Goal: Transaction & Acquisition: Obtain resource

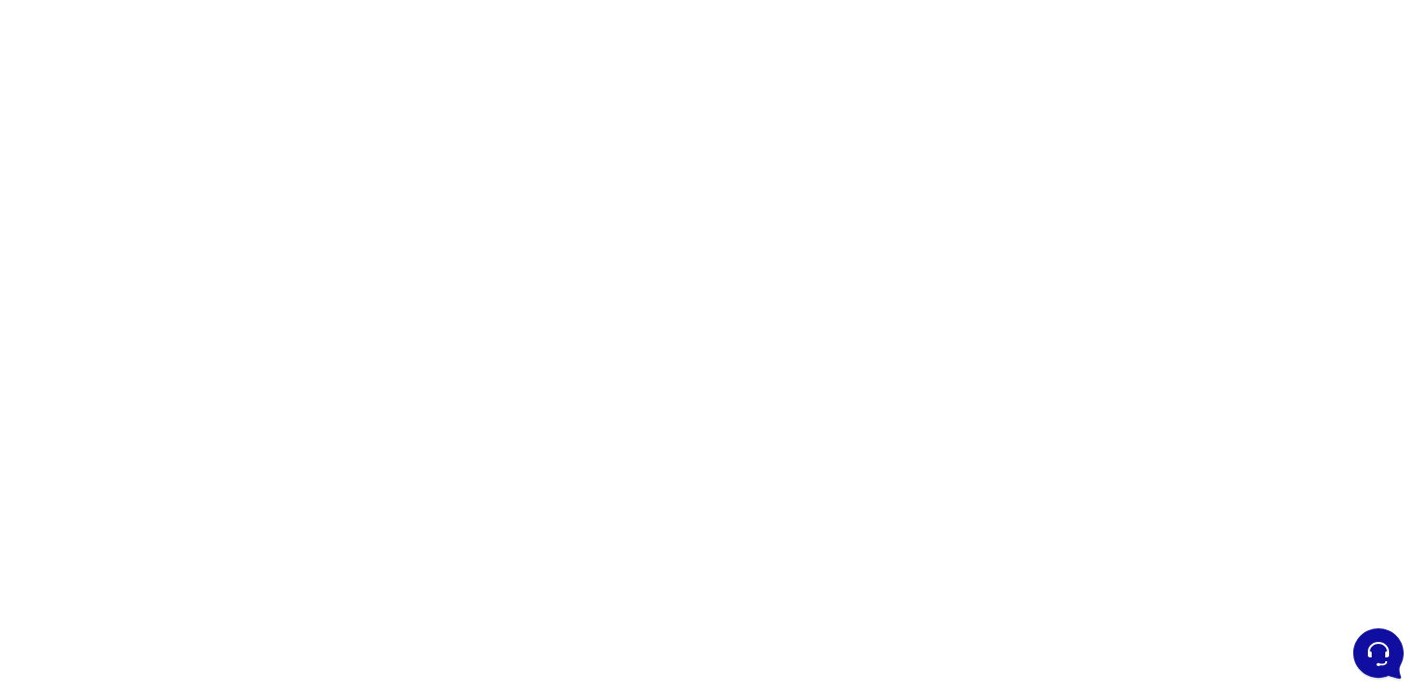
scroll to position [22, 0]
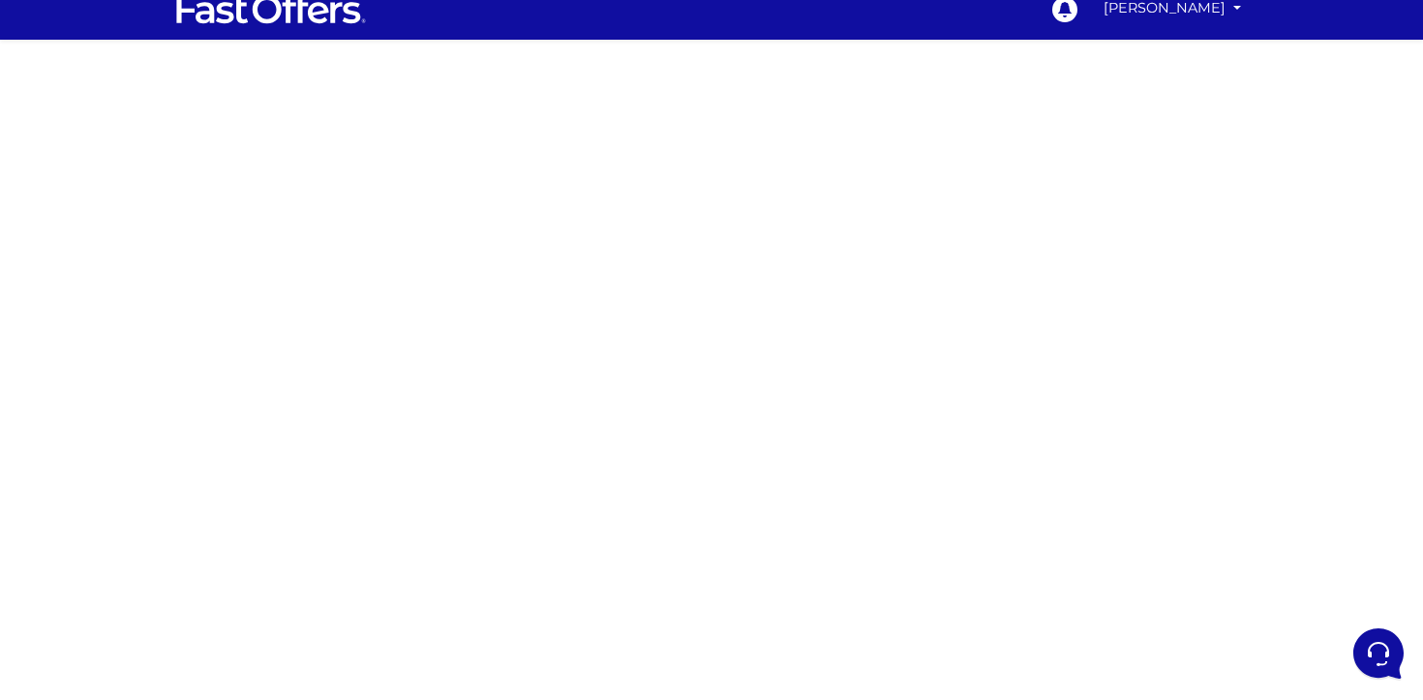
click at [453, 397] on div at bounding box center [711, 524] width 1423 height 968
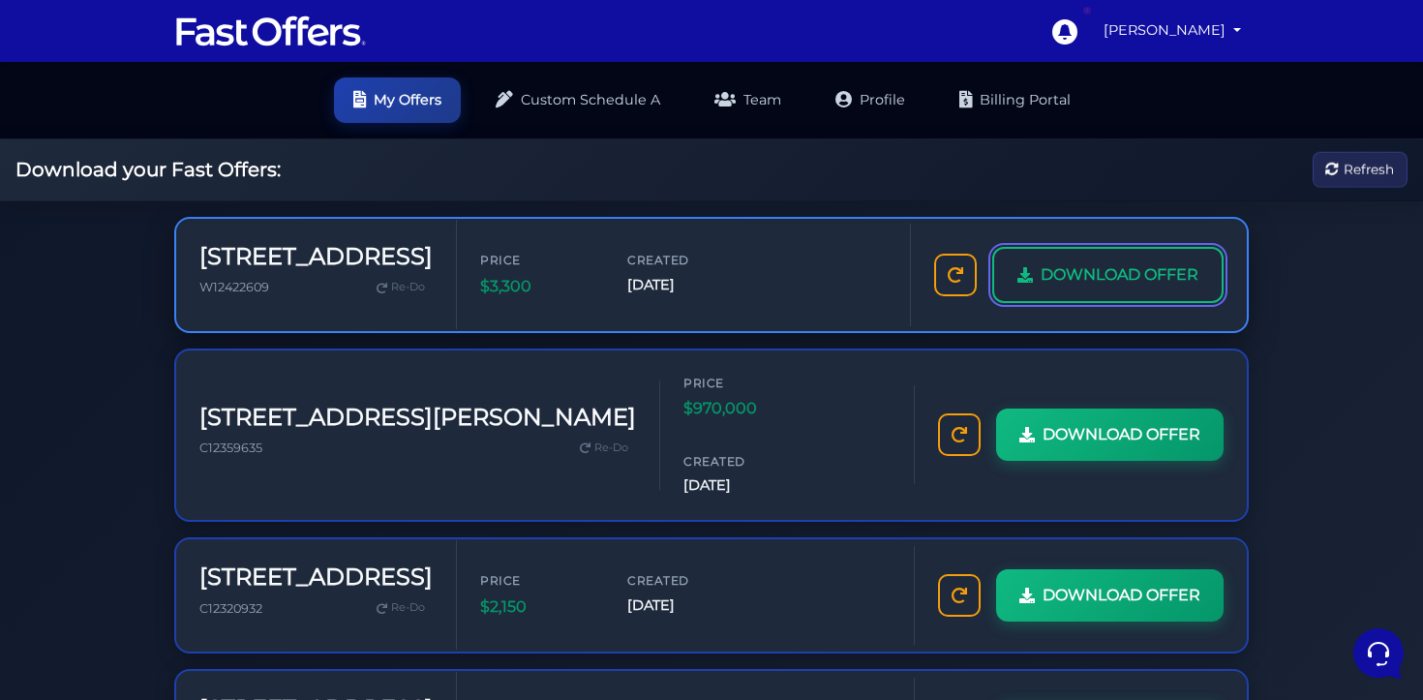
click at [1060, 284] on span "DOWNLOAD OFFER" at bounding box center [1120, 274] width 158 height 25
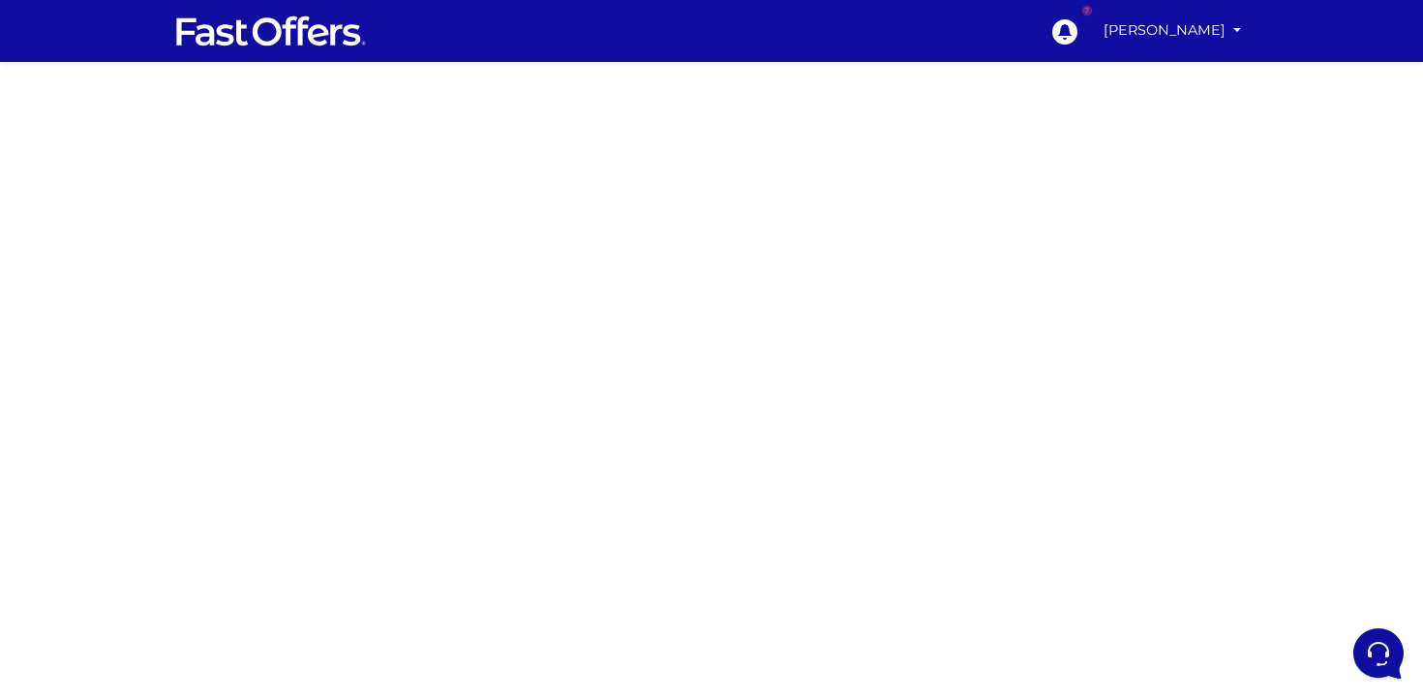
scroll to position [79, 0]
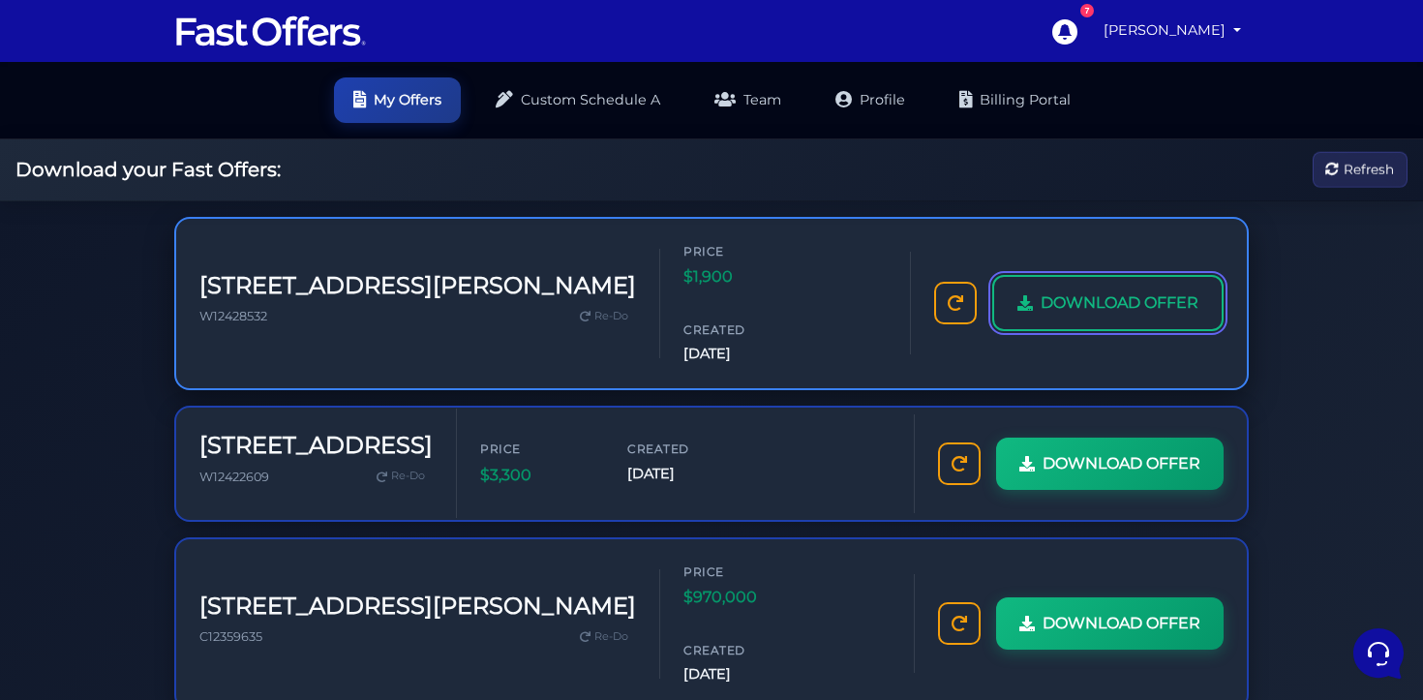
click at [1125, 290] on span "DOWNLOAD OFFER" at bounding box center [1120, 302] width 158 height 25
